Goal: Navigation & Orientation: Find specific page/section

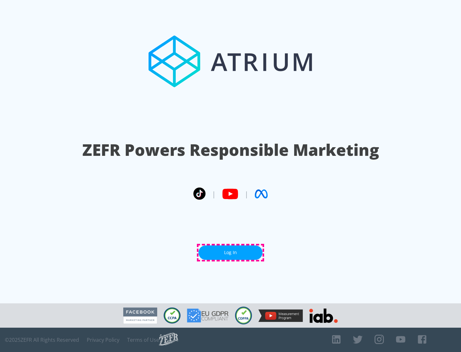
click at [231, 253] on link "Log In" at bounding box center [231, 253] width 64 height 14
